Goal: Task Accomplishment & Management: Complete application form

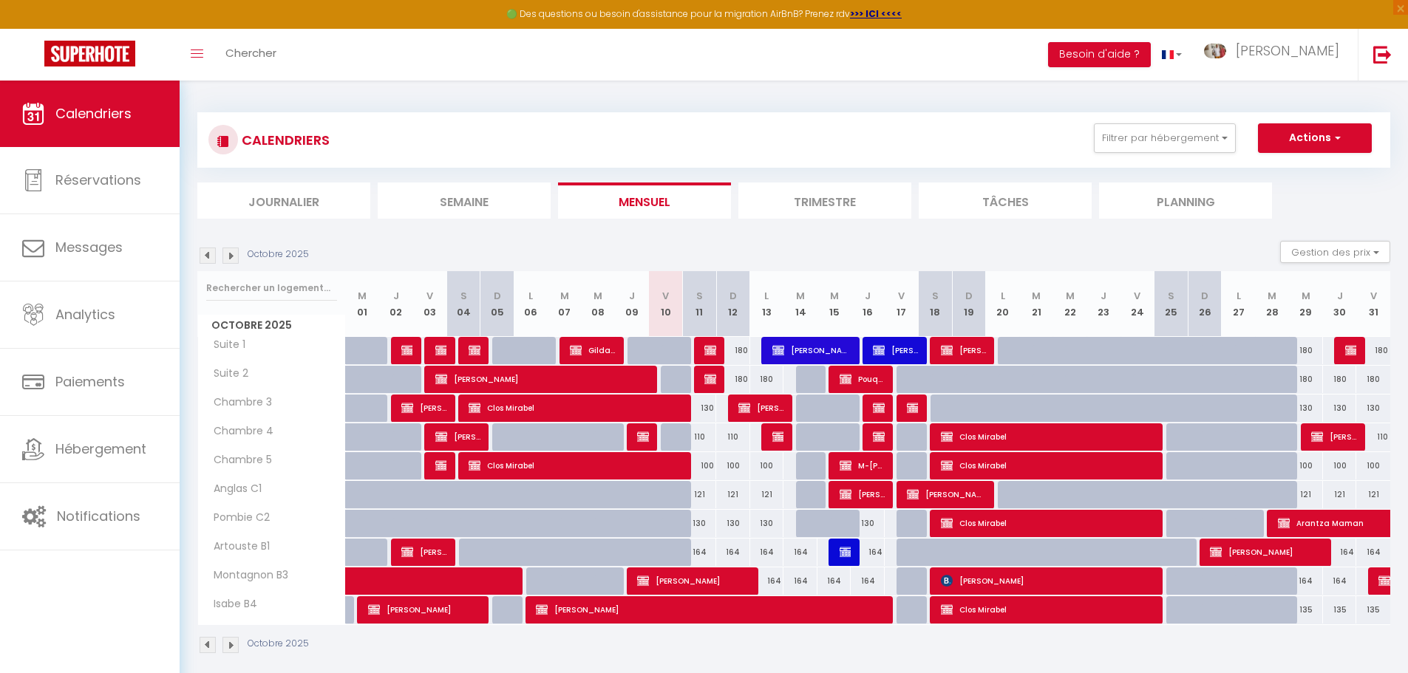
click at [797, 205] on li "Trimestre" at bounding box center [824, 201] width 173 height 36
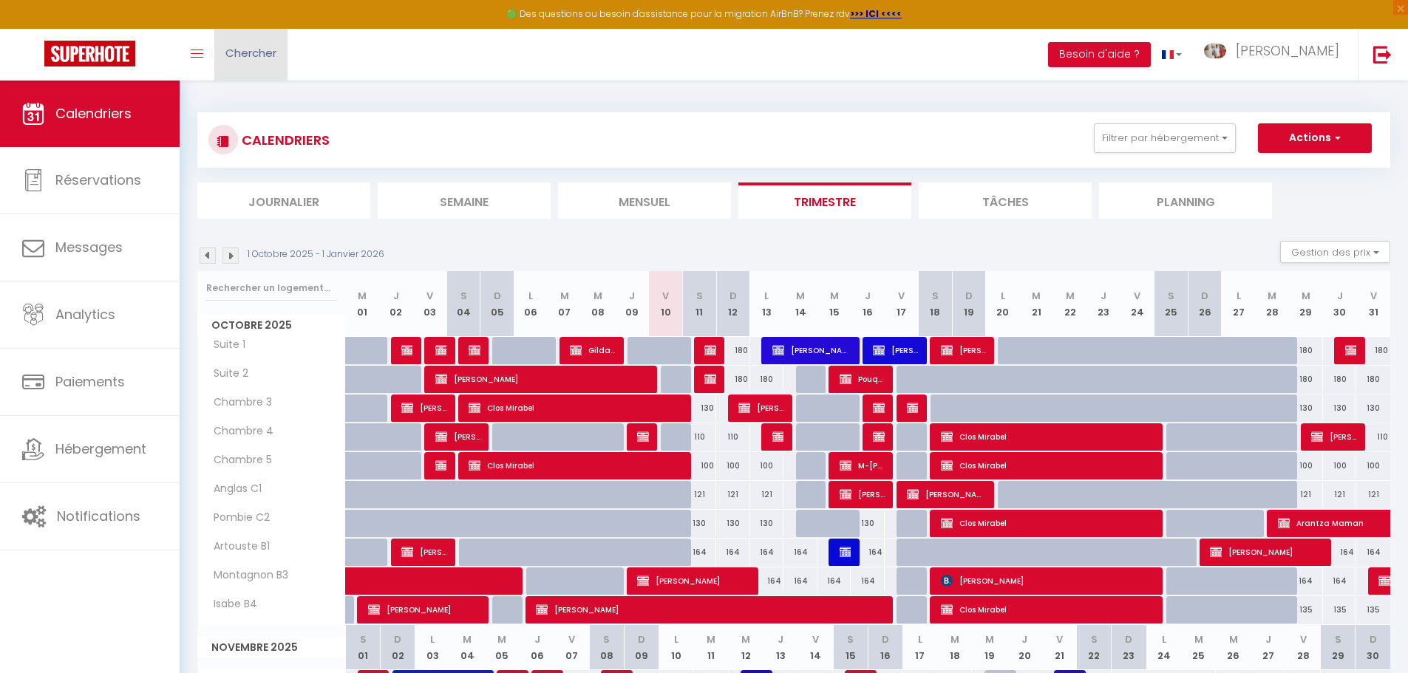
click at [262, 50] on span "Chercher" at bounding box center [250, 53] width 51 height 16
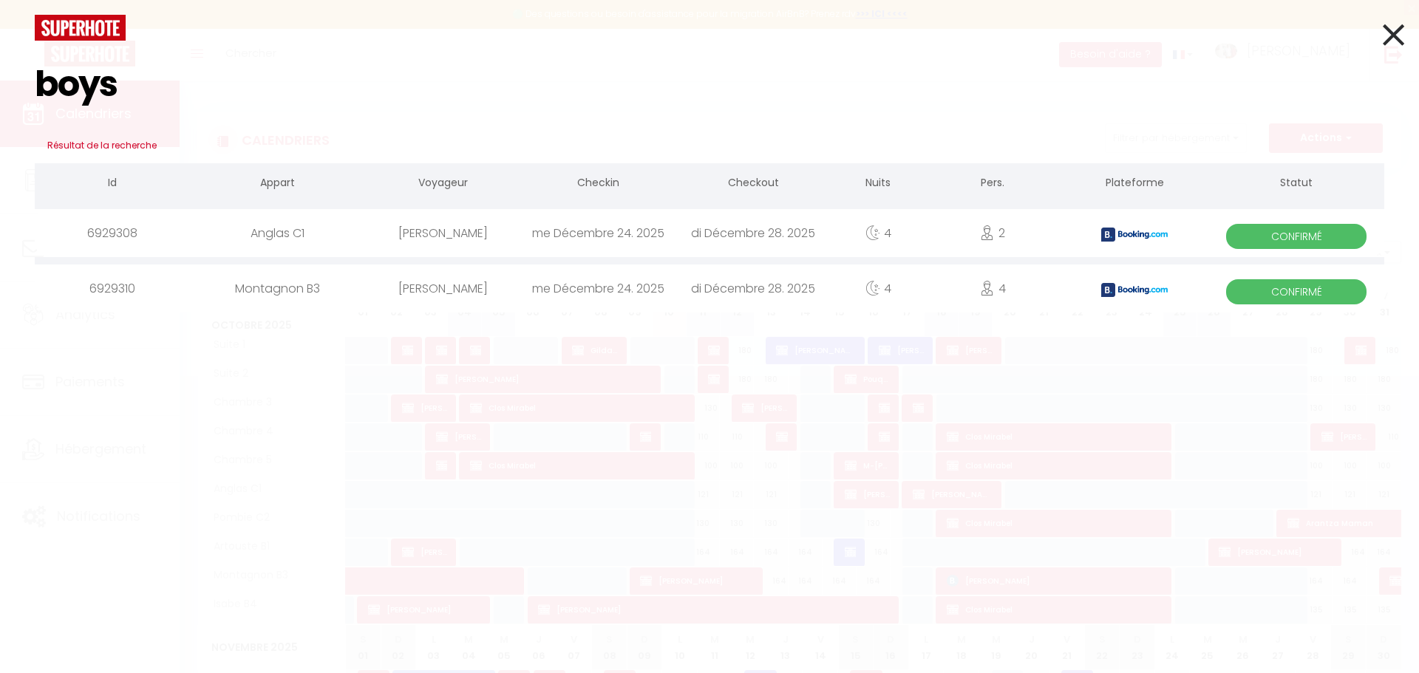
type input "boys"
click at [537, 244] on div "me Décembre 24. 2025" at bounding box center [597, 233] width 155 height 48
select select
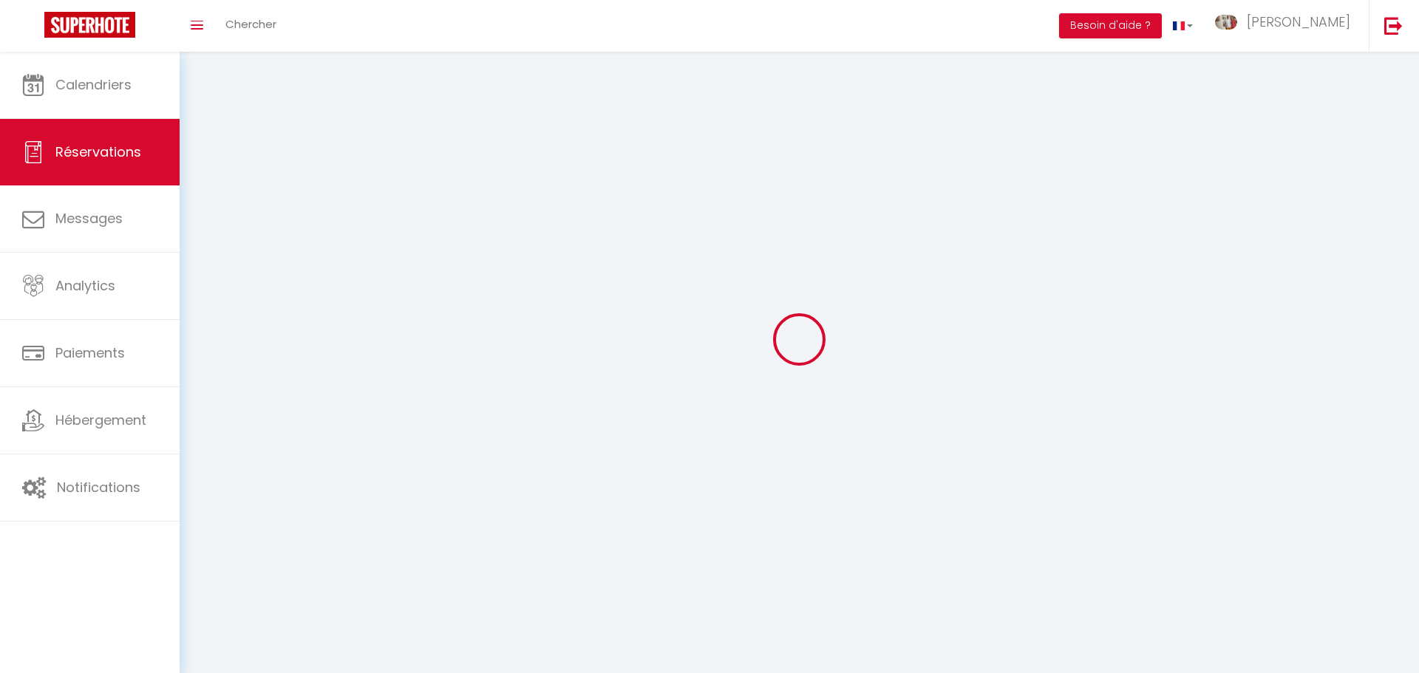
select select
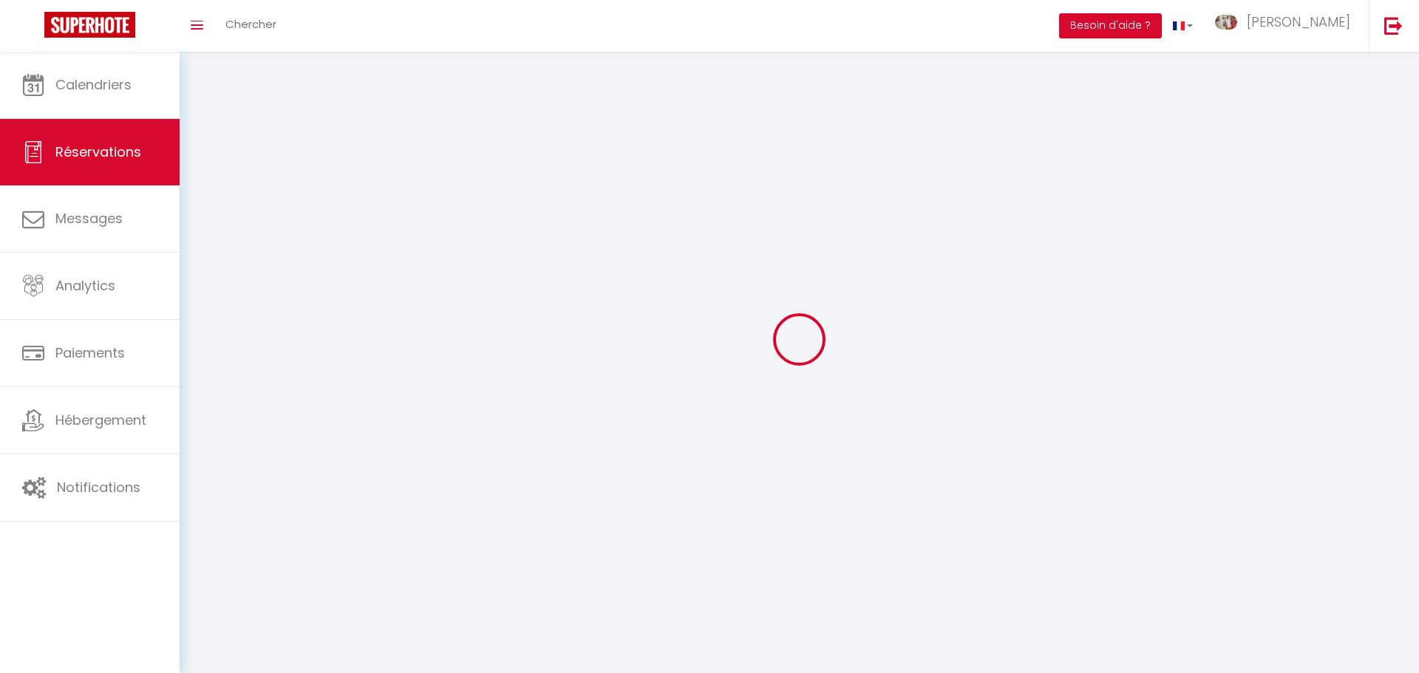
select select
checkbox input "false"
select select
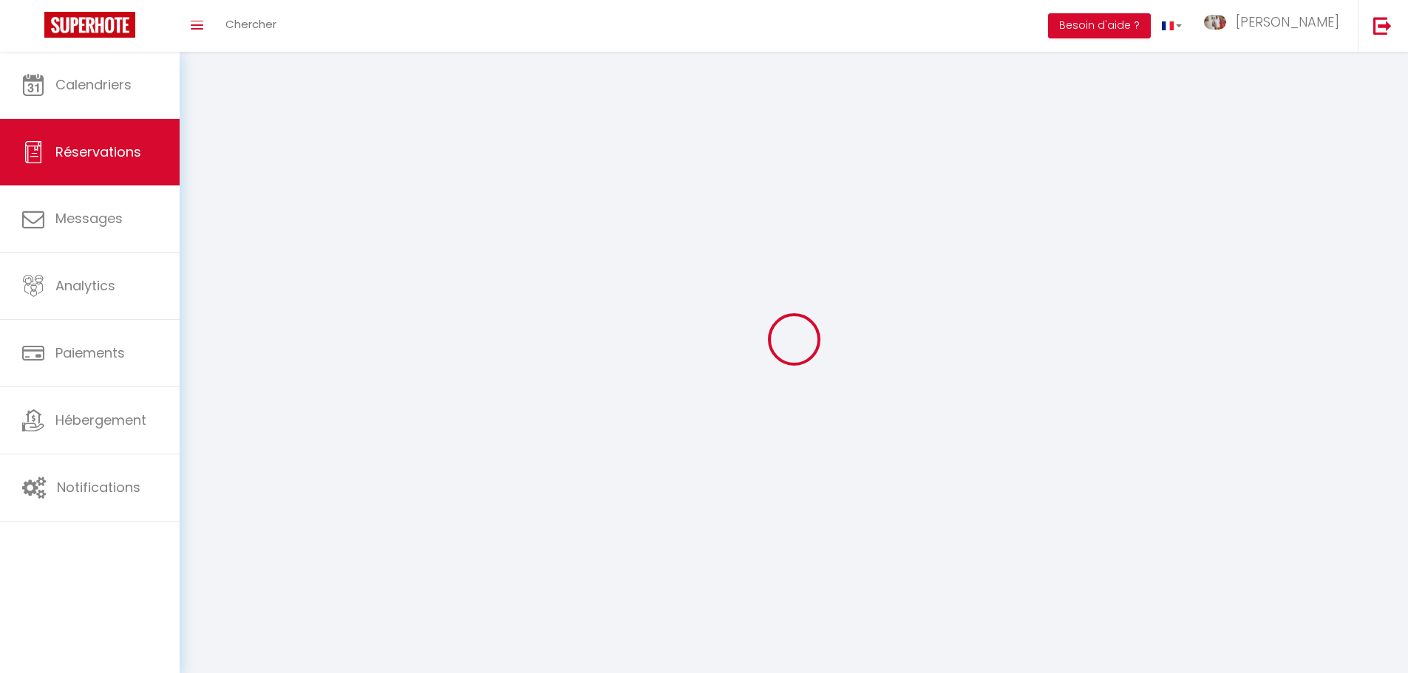
select select
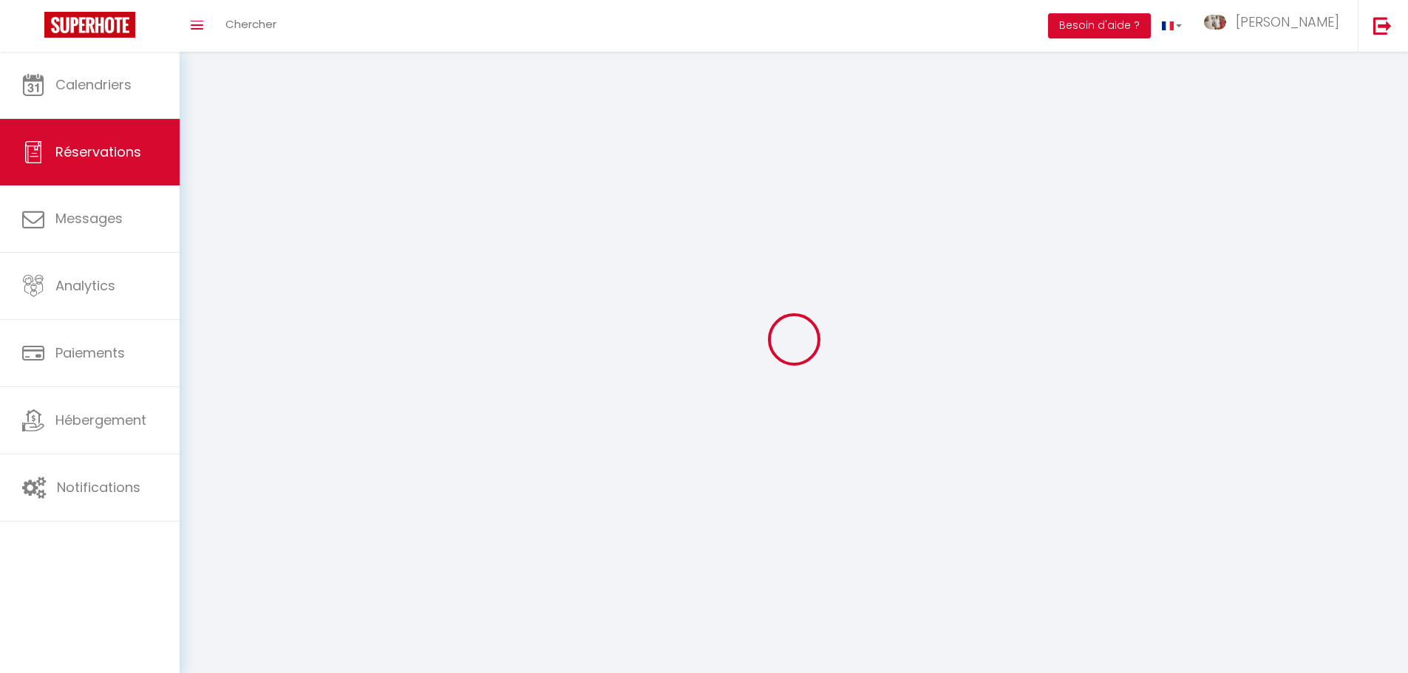
checkbox input "false"
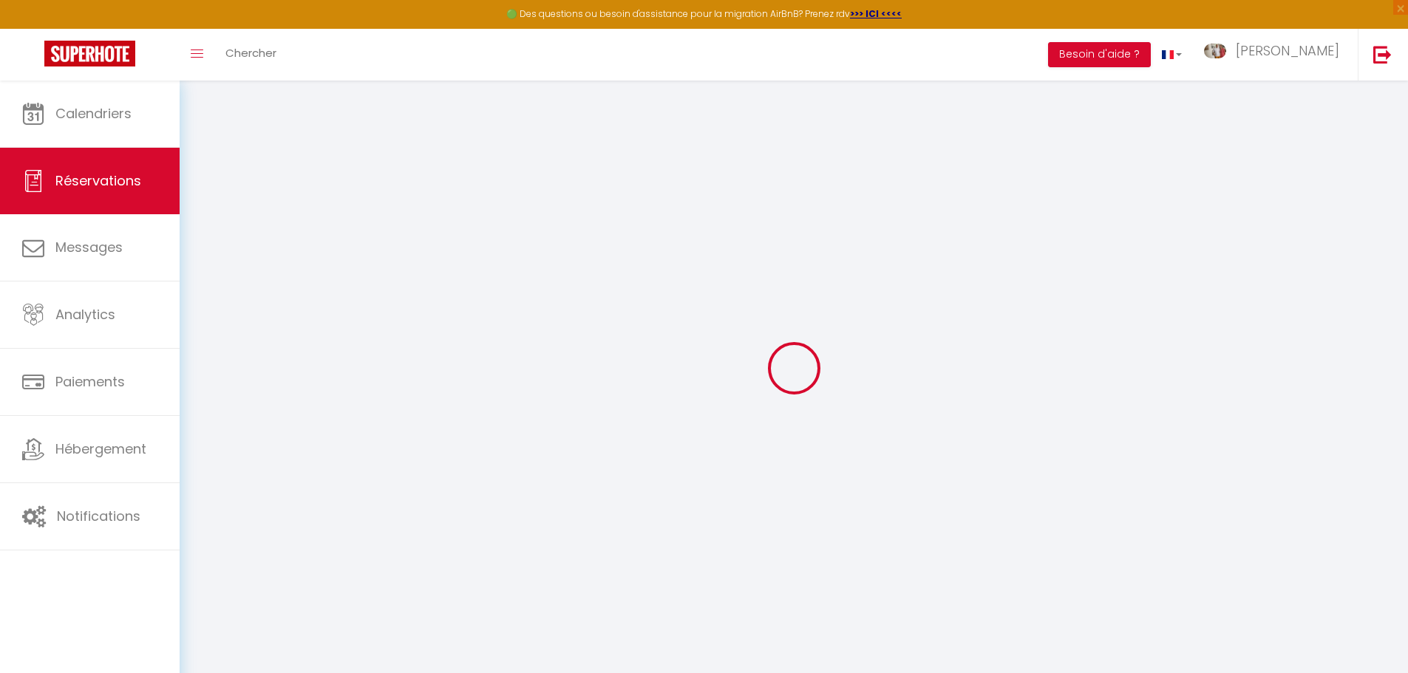
select select
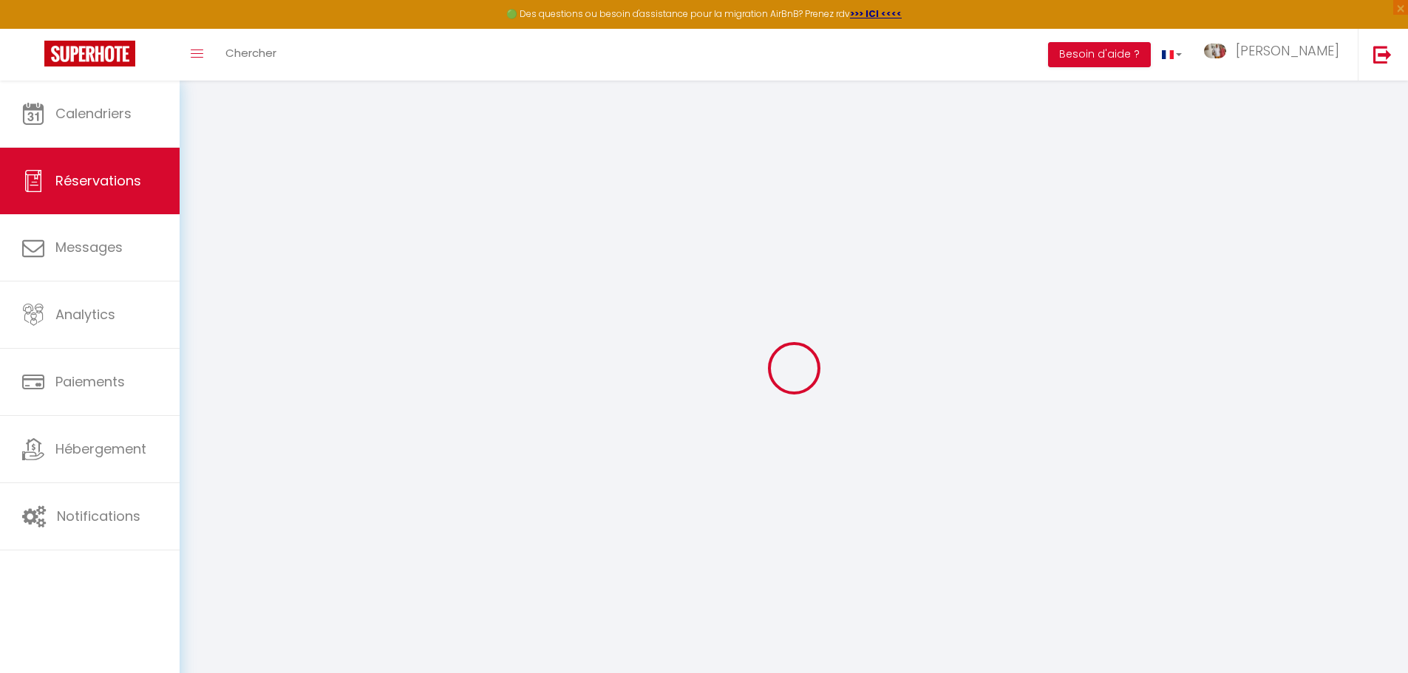
select select
checkbox input "false"
select select
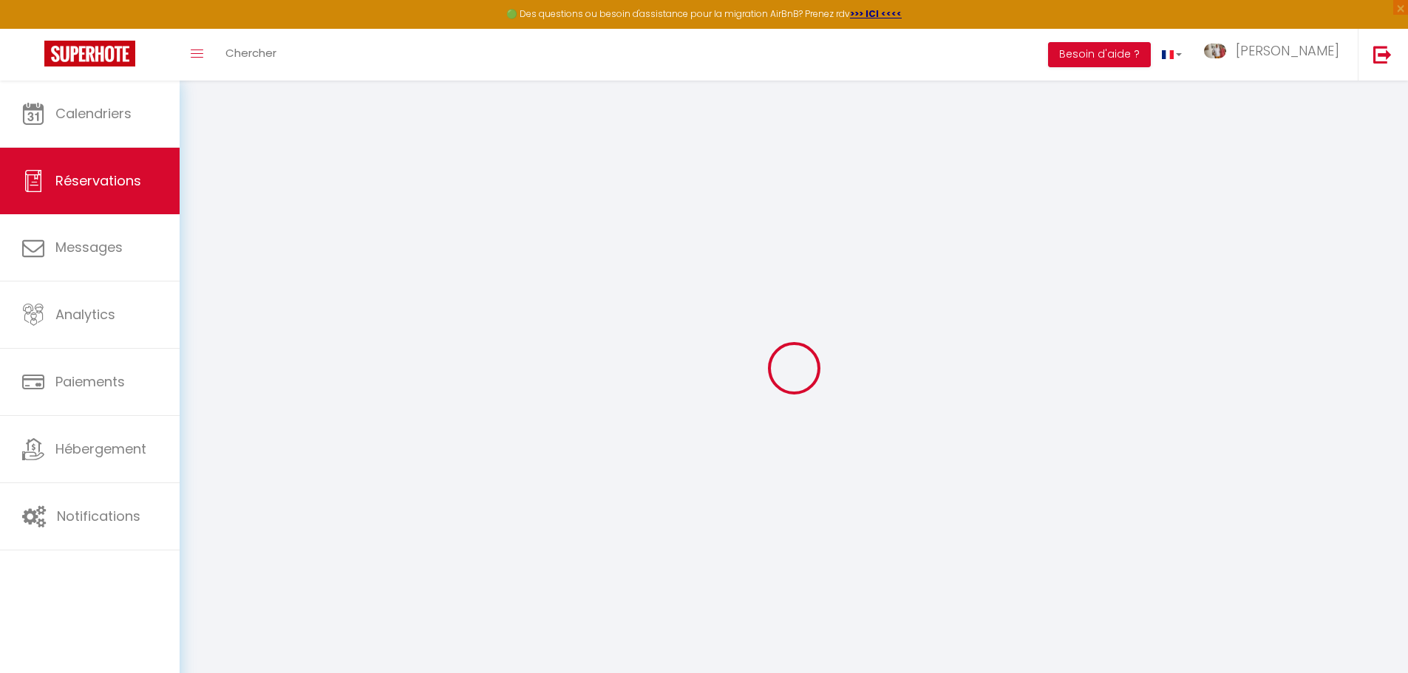
select select
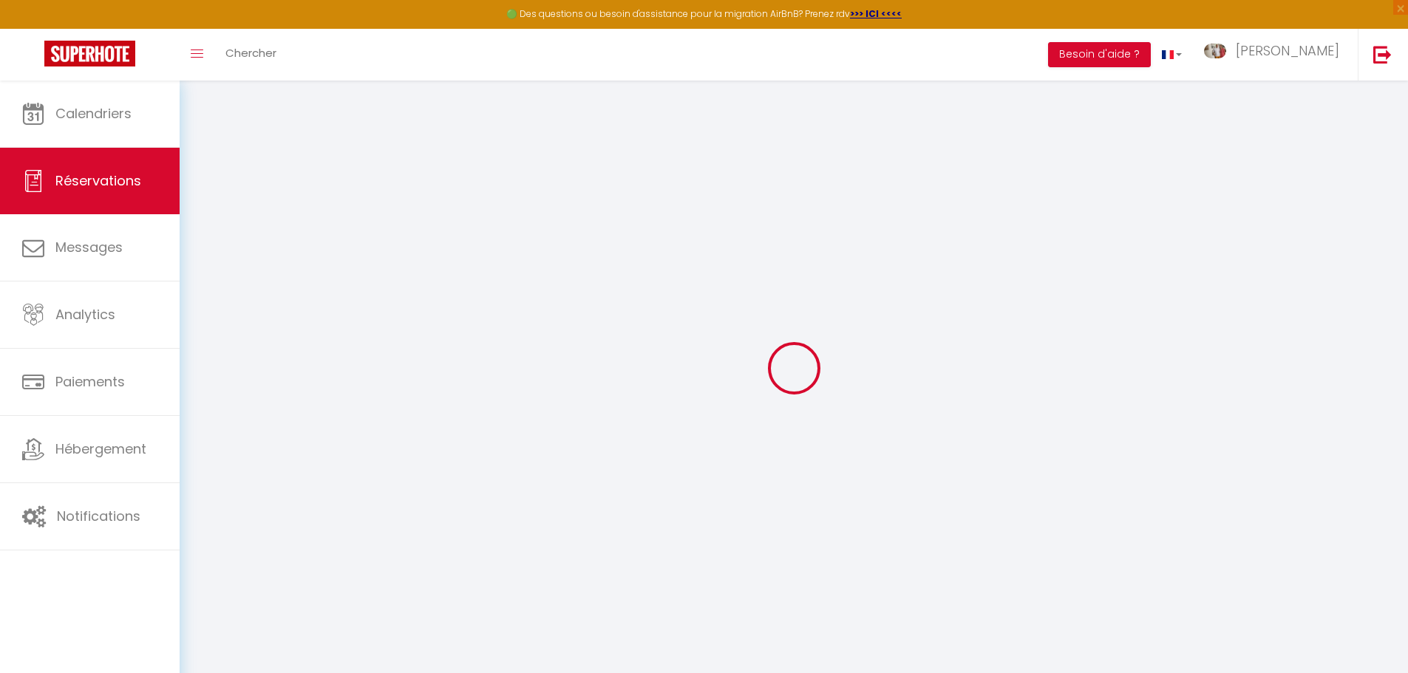
checkbox input "false"
type input "Annne"
type input "de [PERSON_NAME]"
type input "[EMAIL_ADDRESS][DOMAIN_NAME]"
type input "[PHONE_NUMBER]"
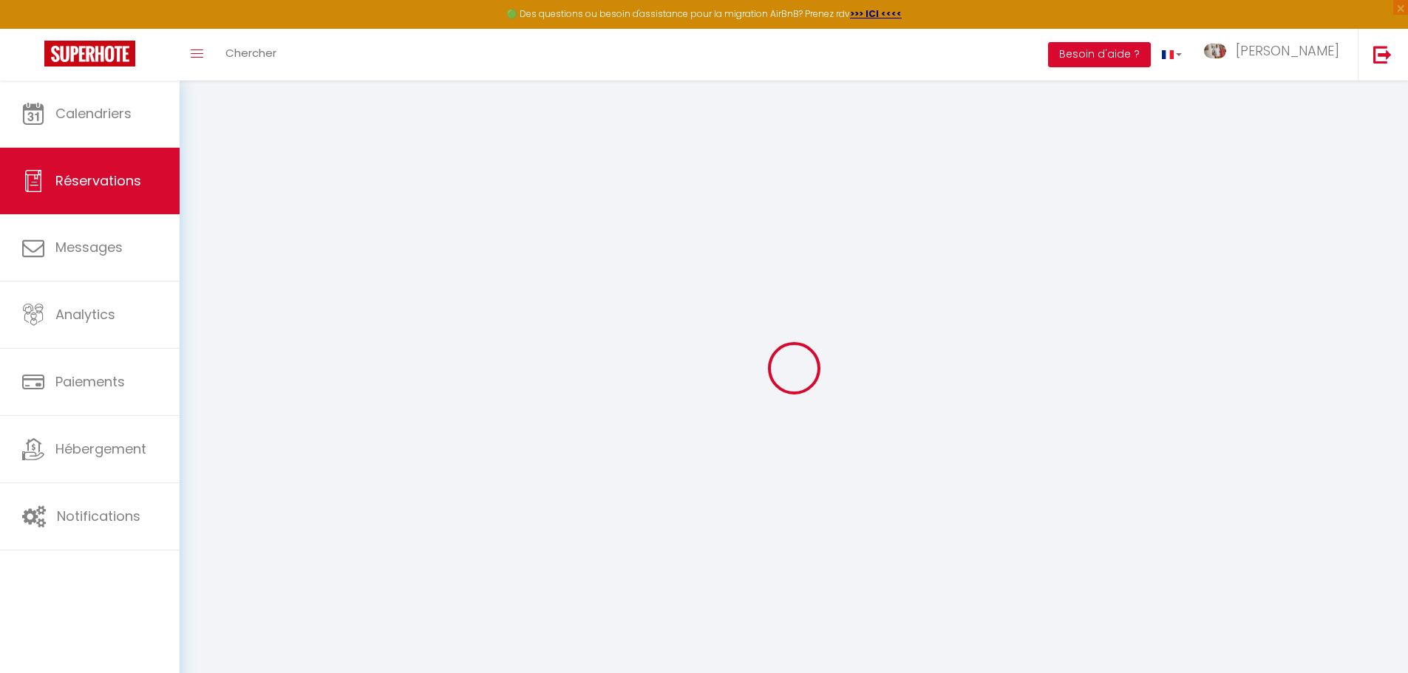
select select "FR"
type input "85.8"
select select "49606"
select select "1"
select select
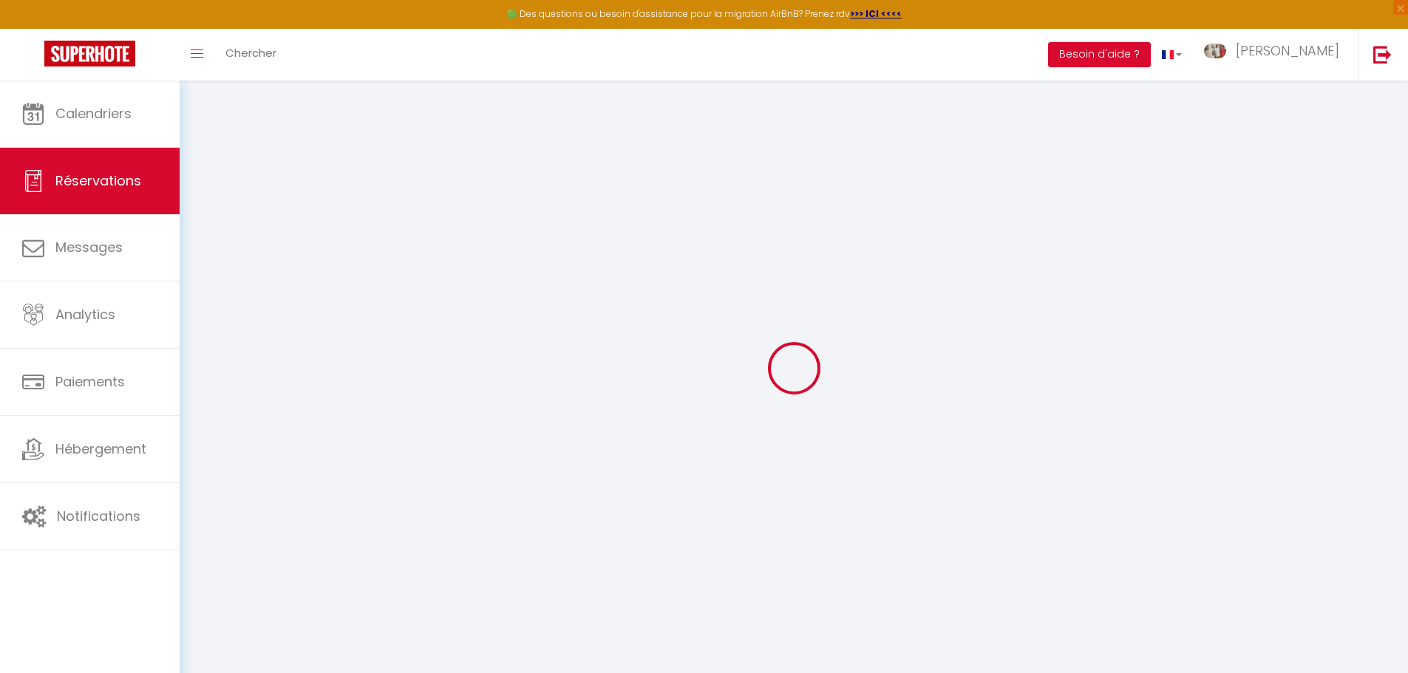
select select
type input "2"
select select "12"
select select
type input "572"
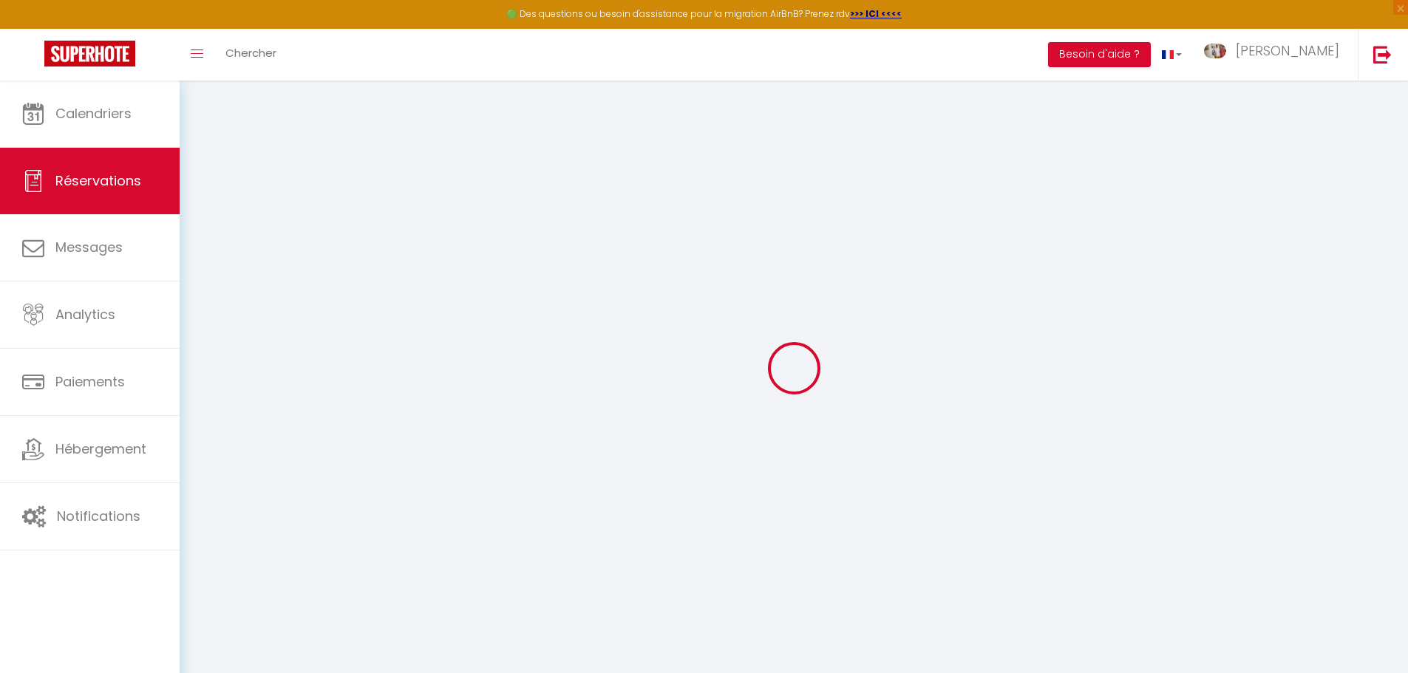
checkbox input "false"
type input "0"
select select "2"
type input "0"
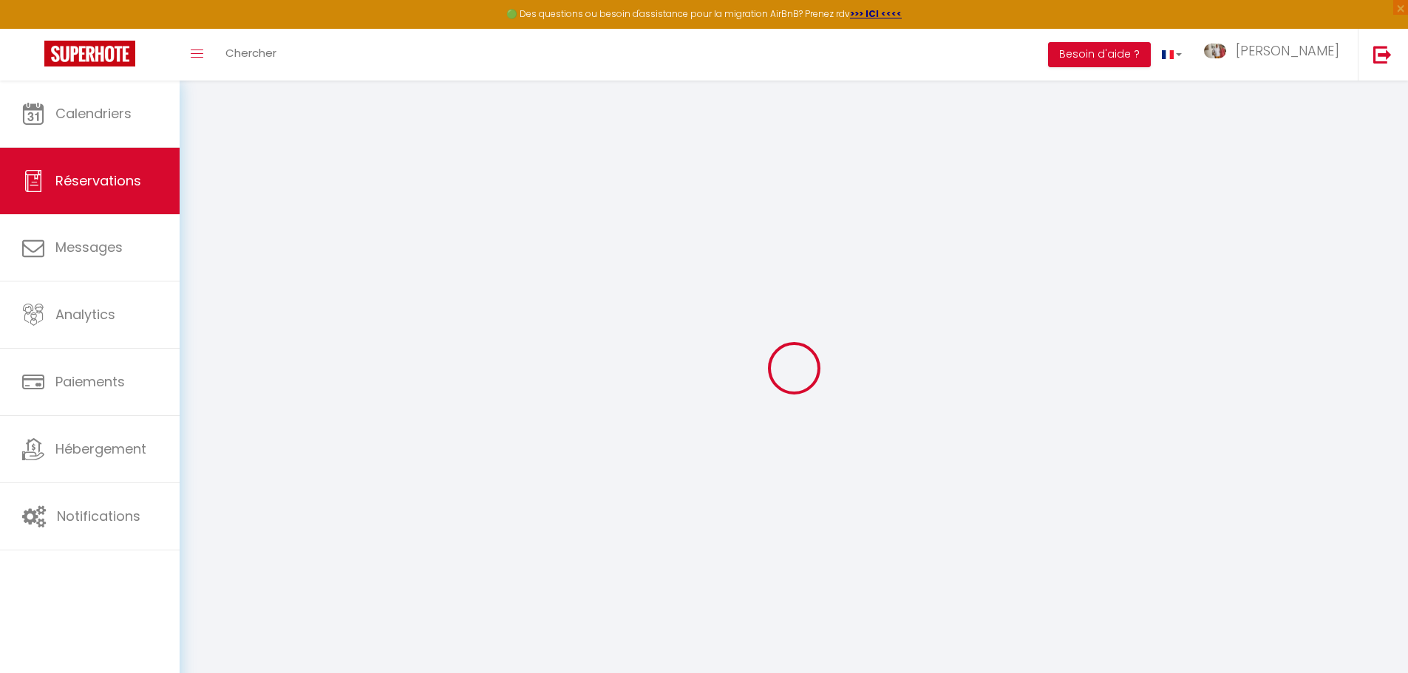
type input "0"
select select
select select "14"
checkbox input "false"
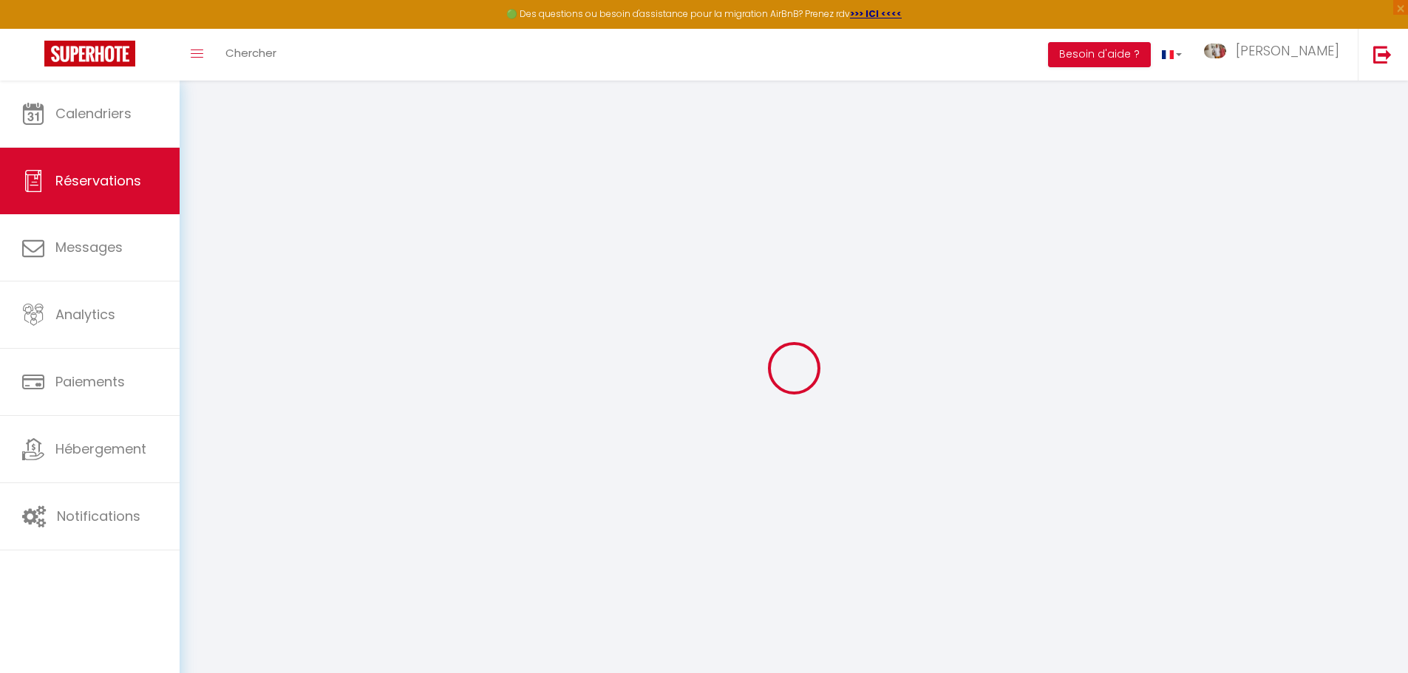
select select
checkbox input "false"
select select
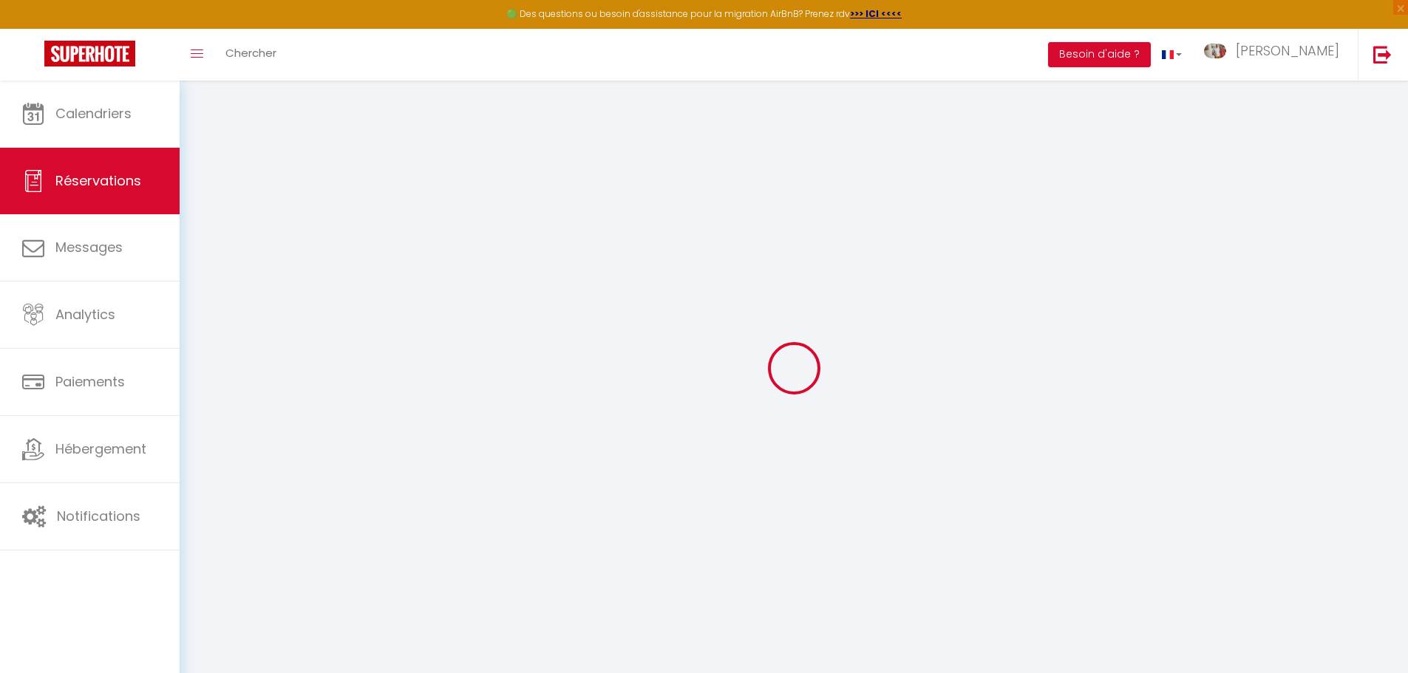
checkbox input "false"
select select
checkbox input "false"
type textarea "Vous avez reçu une carte de crédit virtuelle pour cette réservation.Vous pourre…"
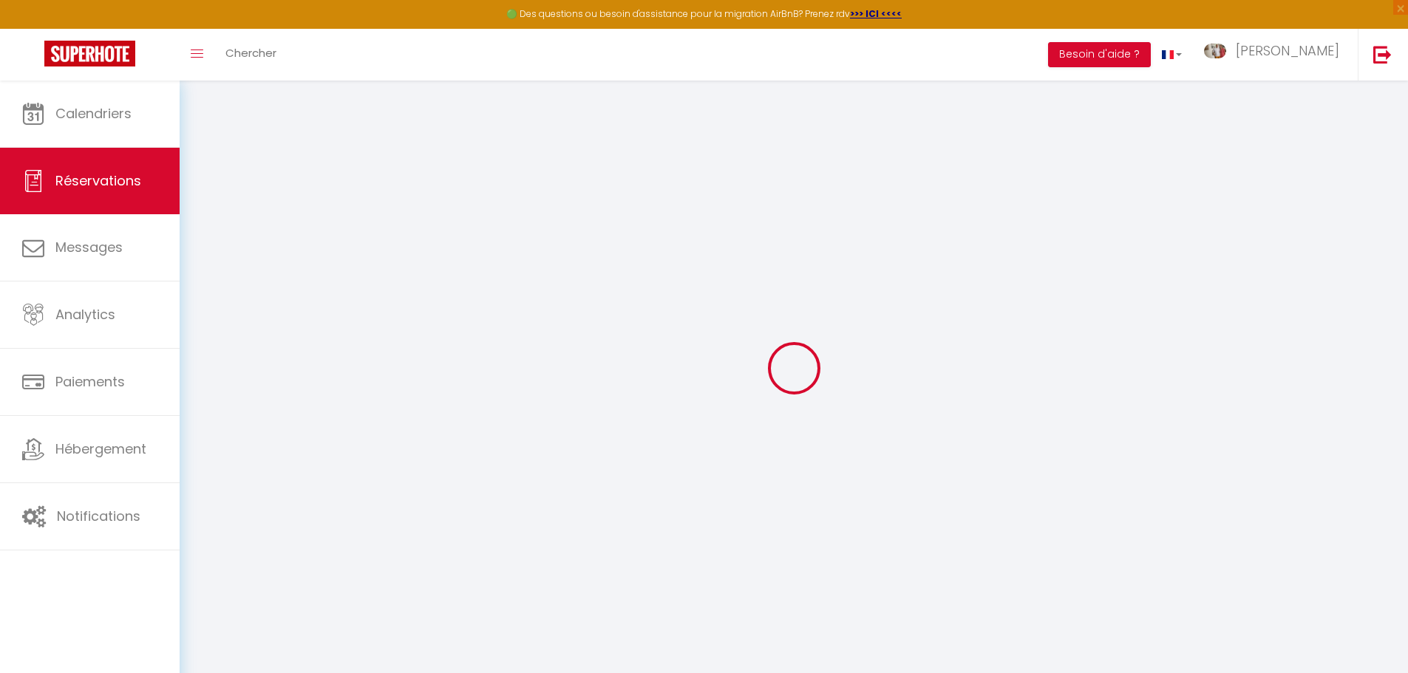
type input "13.36"
select select
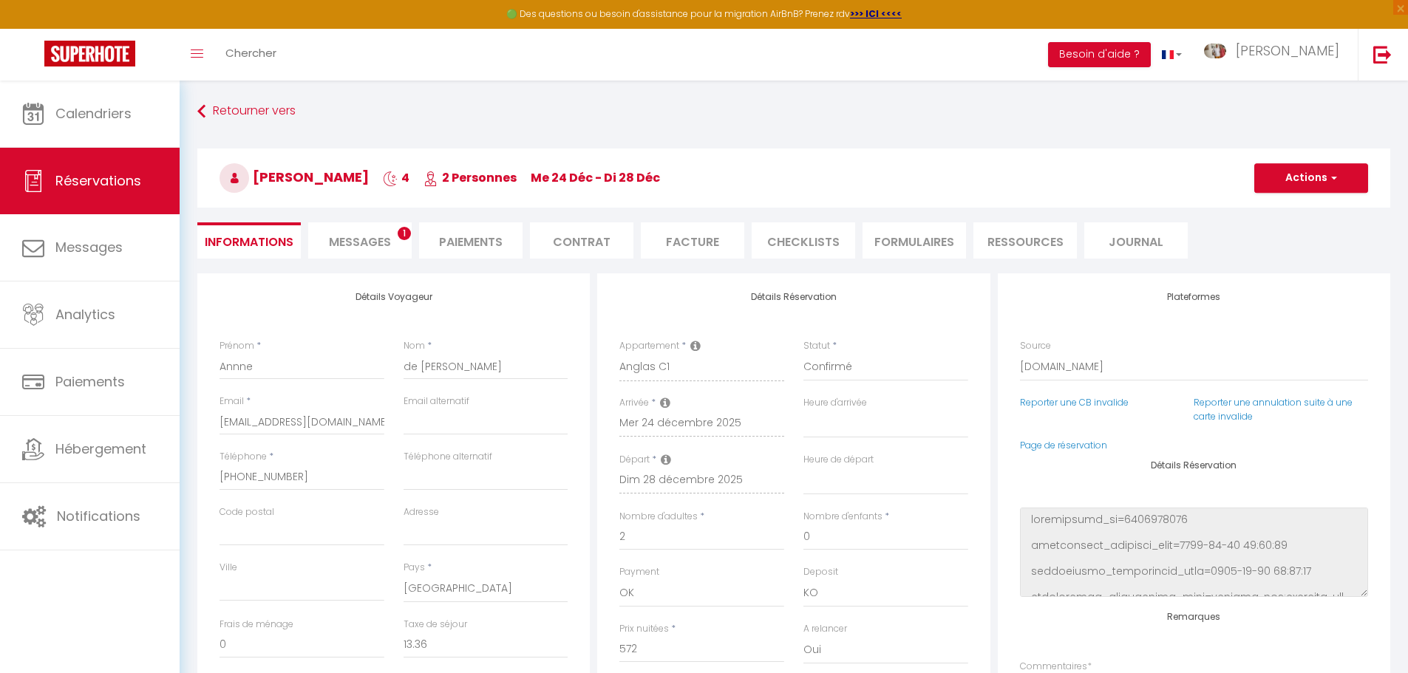
checkbox input "false"
select select
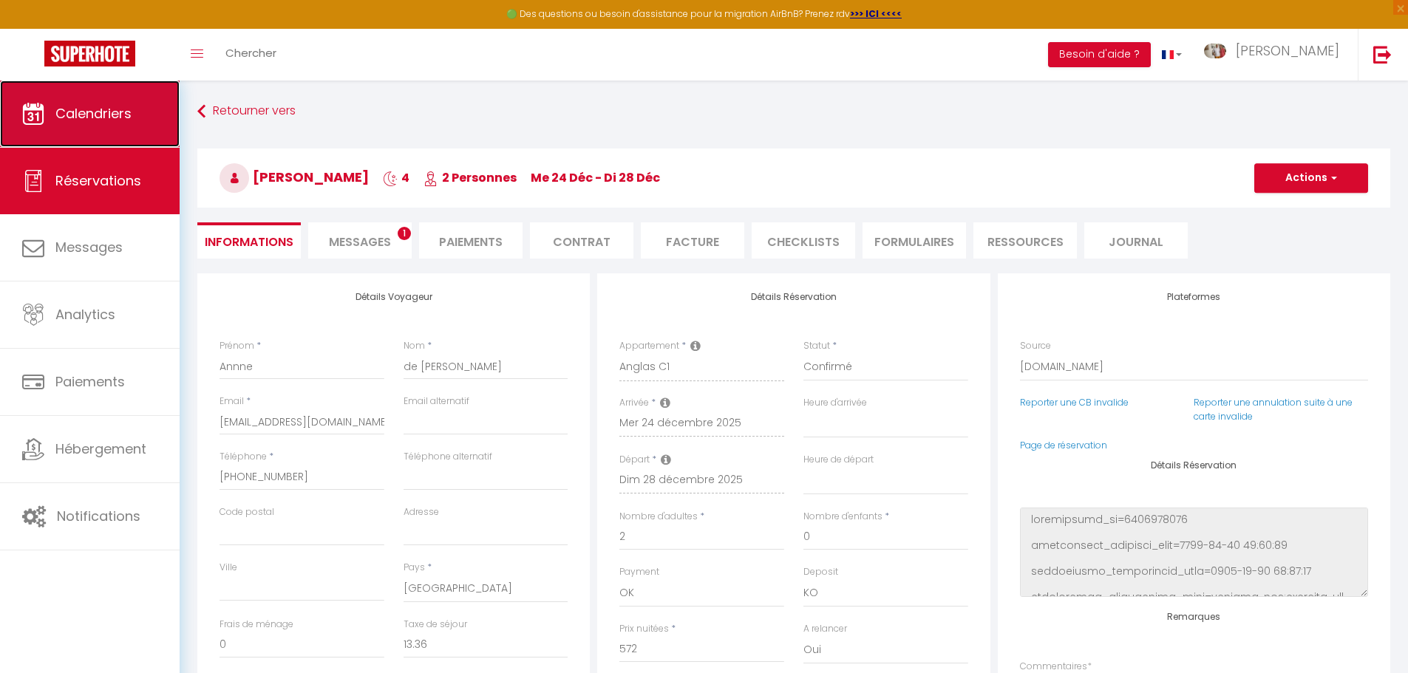
click at [113, 99] on link "Calendriers" at bounding box center [90, 114] width 180 height 67
